Goal: Information Seeking & Learning: Learn about a topic

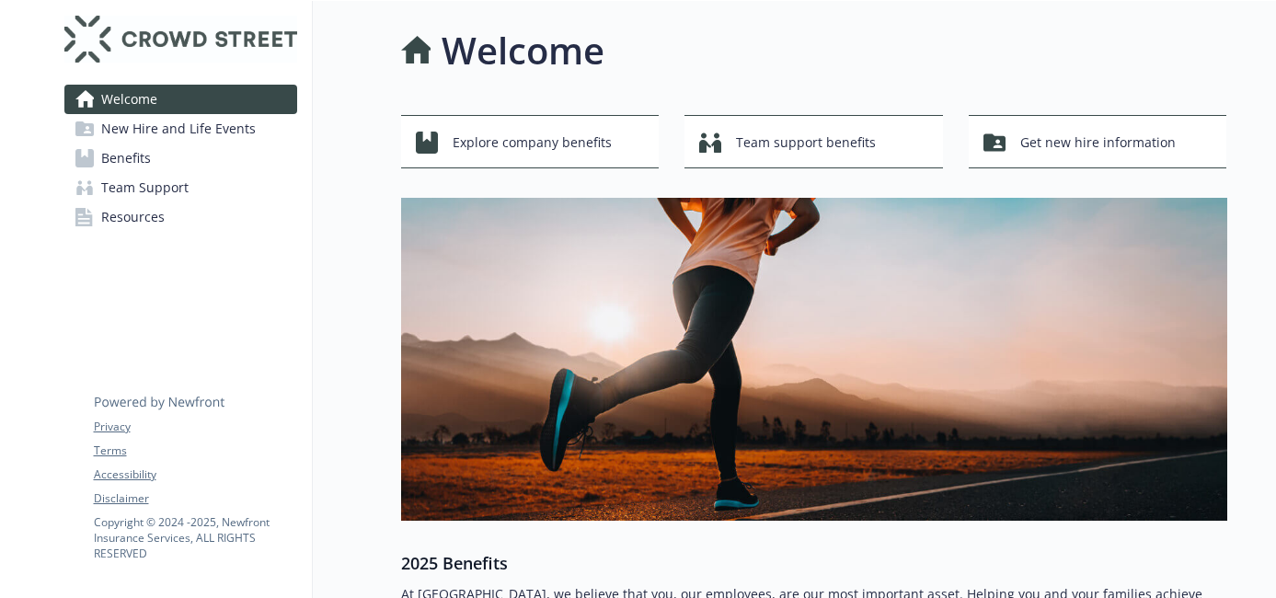
click at [147, 152] on span "Benefits" at bounding box center [126, 158] width 50 height 29
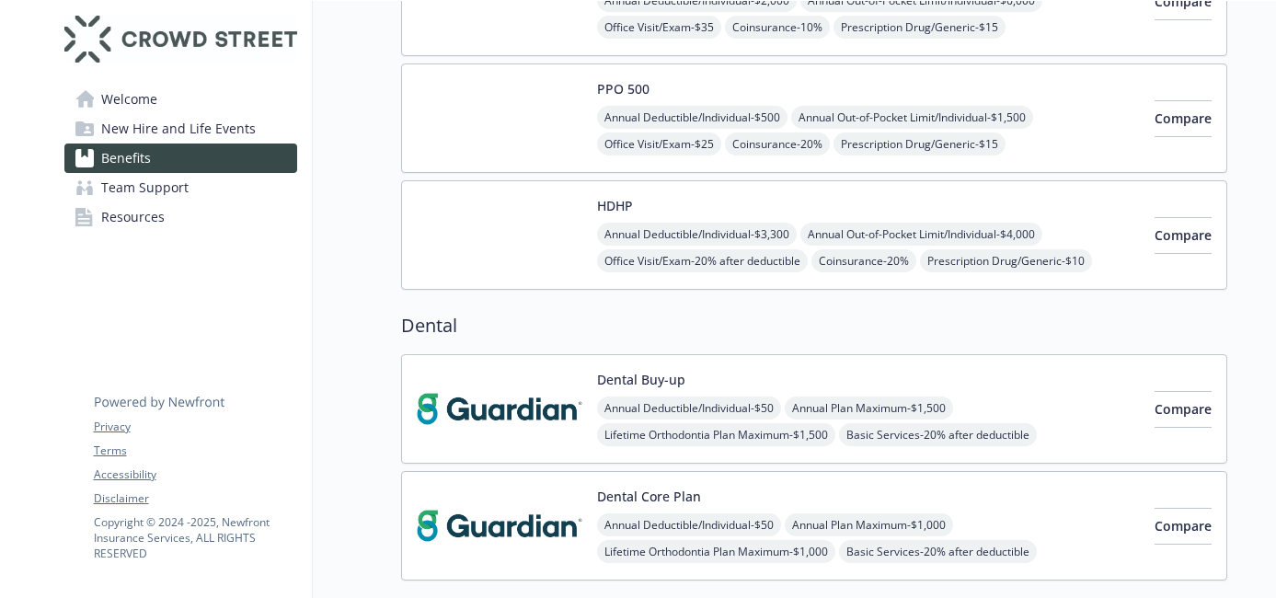
scroll to position [259, 0]
